Goal: Information Seeking & Learning: Compare options

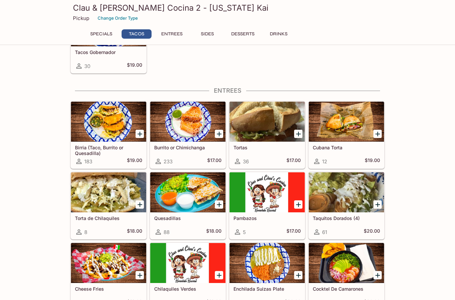
scroll to position [270, 0]
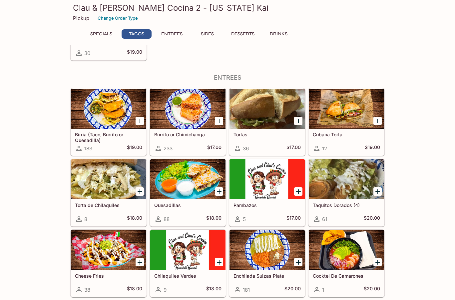
click at [269, 114] on div at bounding box center [266, 109] width 75 height 40
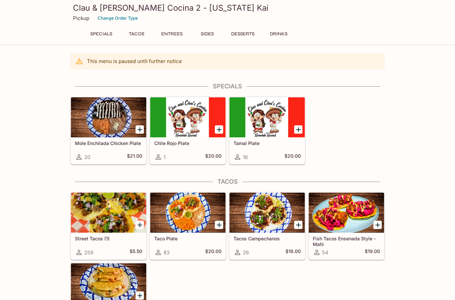
click at [175, 38] on button "Entrees" at bounding box center [172, 33] width 30 height 9
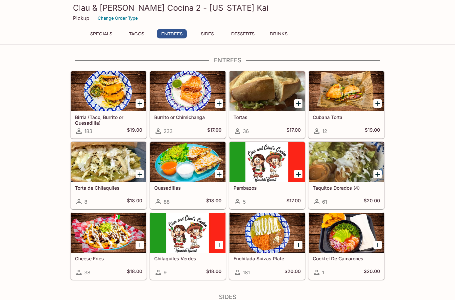
scroll to position [287, 0]
click at [188, 93] on div at bounding box center [187, 91] width 75 height 40
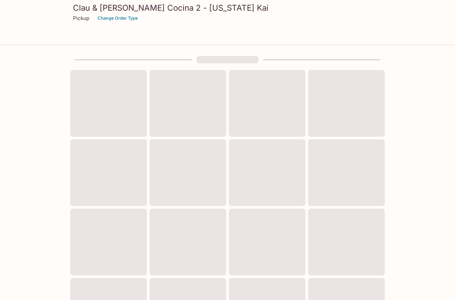
scroll to position [183, 0]
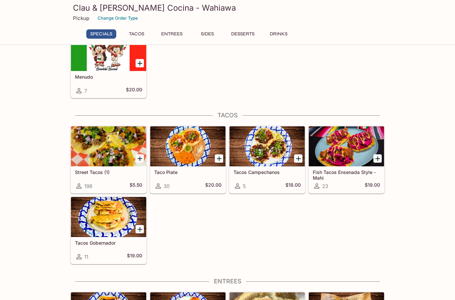
scroll to position [70, 0]
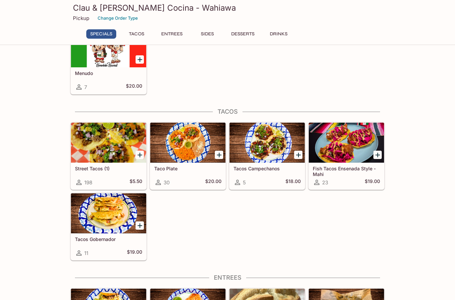
click at [115, 149] on div at bounding box center [108, 143] width 75 height 40
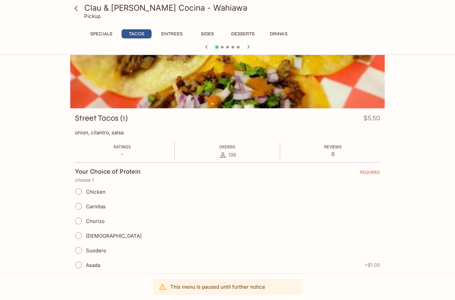
scroll to position [22, 0]
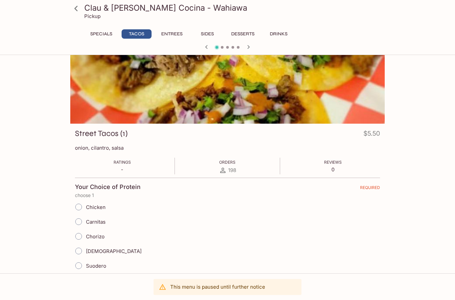
click at [210, 33] on button "Sides" at bounding box center [207, 33] width 30 height 9
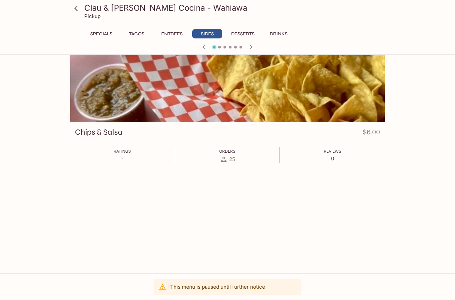
scroll to position [0, 0]
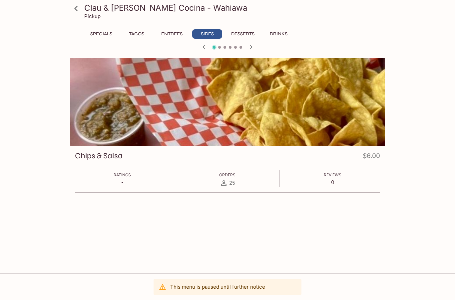
click at [101, 34] on button "Specials" at bounding box center [101, 33] width 30 height 9
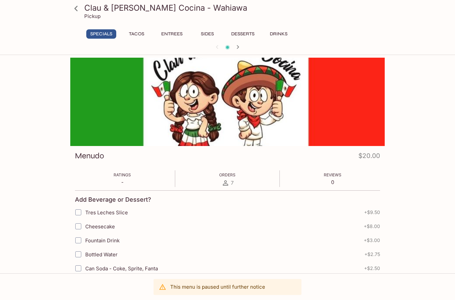
click at [133, 36] on button "Tacos" at bounding box center [137, 33] width 30 height 9
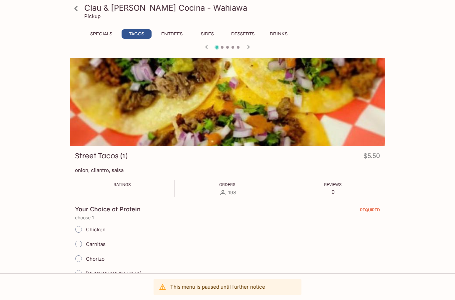
click at [171, 34] on button "Entrees" at bounding box center [172, 33] width 30 height 9
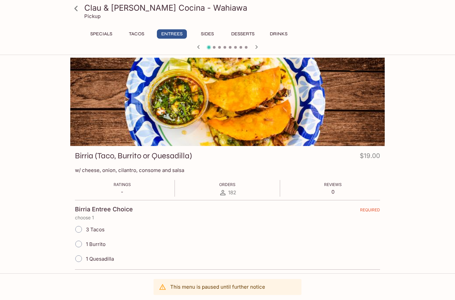
click at [80, 9] on icon at bounding box center [76, 9] width 12 height 12
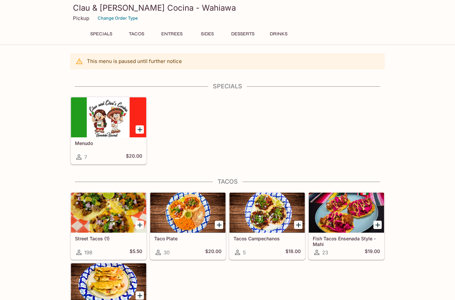
click at [355, 220] on div at bounding box center [346, 212] width 75 height 40
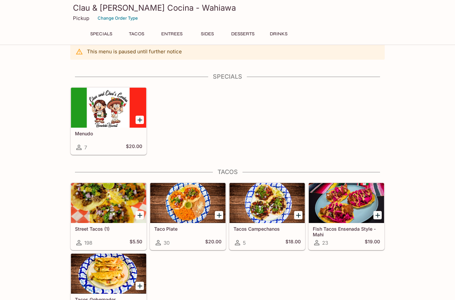
click at [106, 269] on div at bounding box center [108, 273] width 75 height 40
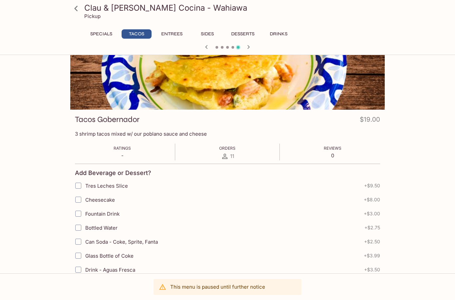
click at [77, 3] on icon at bounding box center [76, 9] width 12 height 12
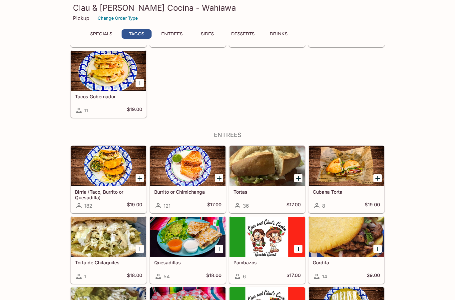
scroll to position [227, 0]
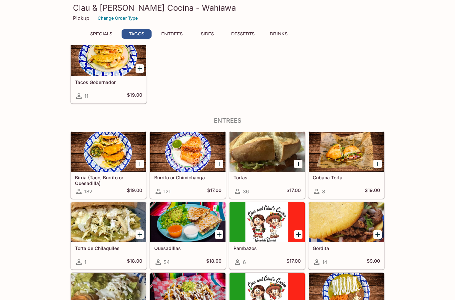
click at [112, 229] on div at bounding box center [108, 222] width 75 height 40
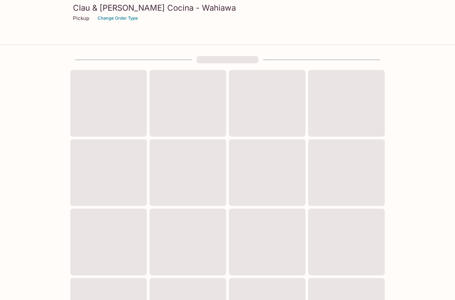
scroll to position [183, 0]
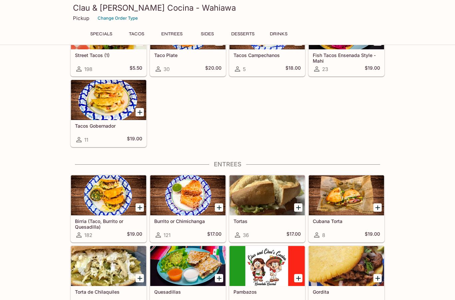
click at [197, 201] on div at bounding box center [187, 195] width 75 height 40
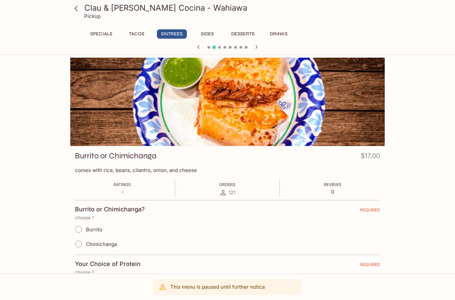
click at [79, 6] on icon at bounding box center [76, 9] width 12 height 12
